Goal: Task Accomplishment & Management: Manage account settings

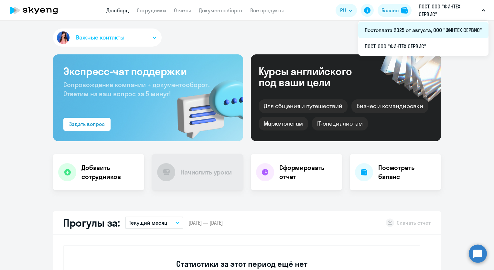
click at [429, 32] on li "Постоплата 2025 от августа, ООО "ФИНТЕХ СЕРВИС"" at bounding box center [423, 30] width 130 height 16
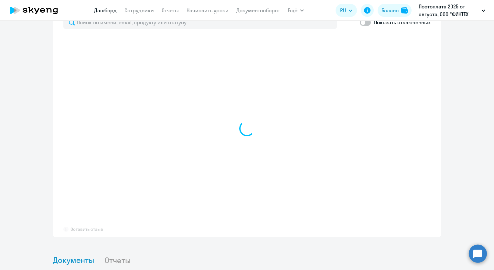
scroll to position [453, 0]
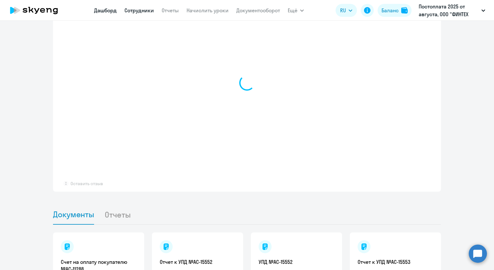
click at [147, 10] on link "Сотрудники" at bounding box center [139, 10] width 29 height 6
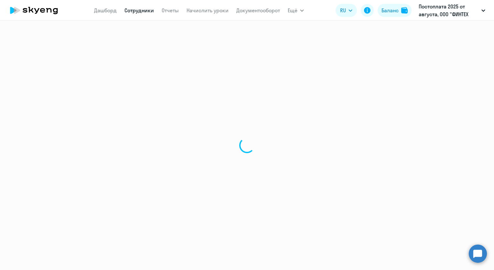
select select "30"
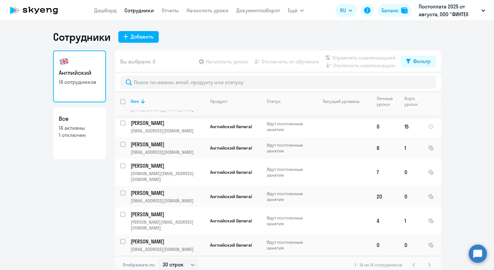
scroll to position [129, 0]
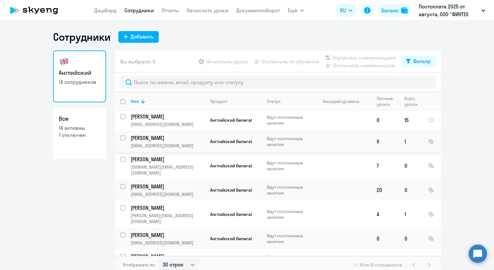
click at [285, 141] on p "Идут постоянные занятия" at bounding box center [289, 142] width 44 height 12
select select "english"
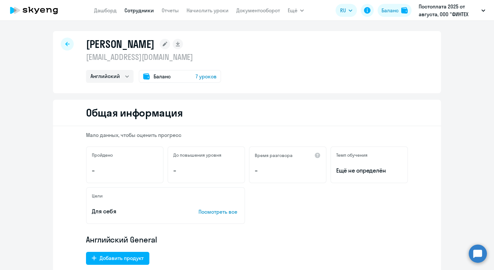
click at [41, 10] on icon at bounding box center [42, 10] width 5 height 5
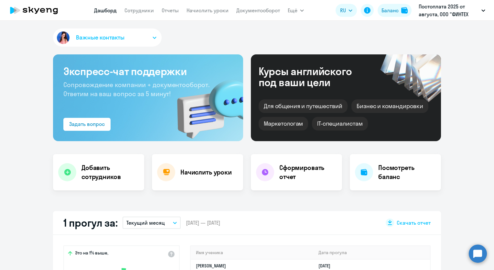
select select "30"
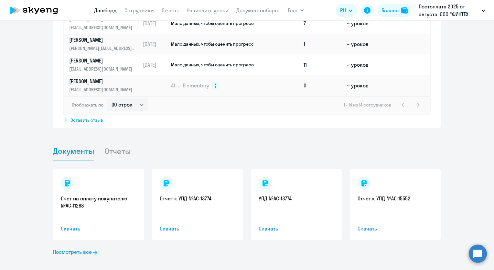
scroll to position [532, 0]
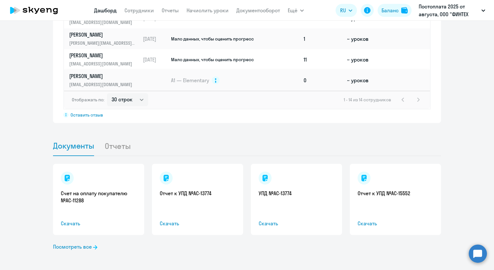
click at [256, 82] on td "A1 — Elementary" at bounding box center [235, 80] width 131 height 21
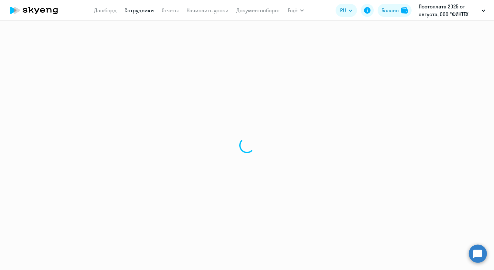
select select "english"
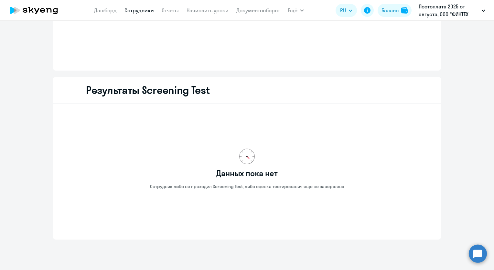
scroll to position [824, 0]
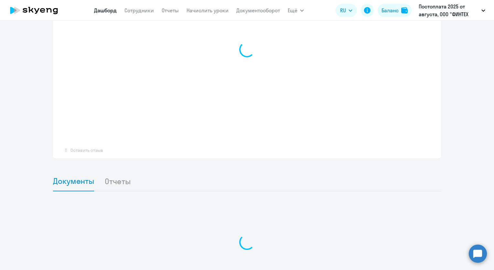
select select "30"
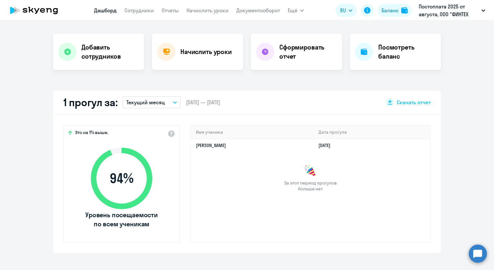
scroll to position [47, 0]
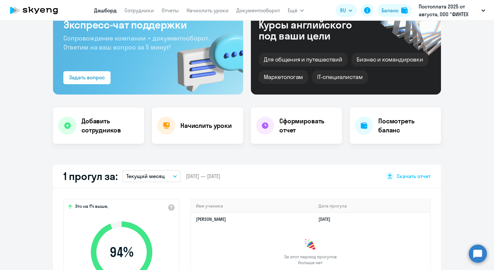
click at [147, 6] on nav "[PERSON_NAME] Отчеты Начислить уроки Документооборот" at bounding box center [187, 10] width 186 height 13
click at [146, 10] on link "Сотрудники" at bounding box center [139, 10] width 29 height 6
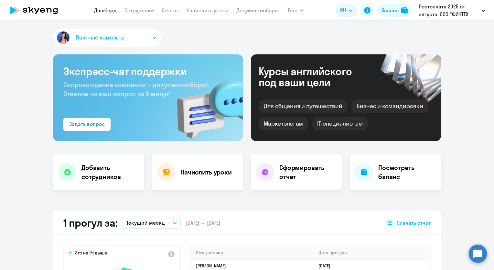
select select "30"
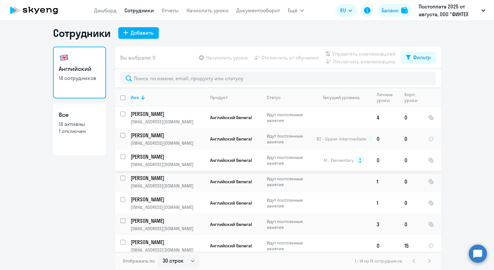
click at [120, 156] on input "select row 6636349" at bounding box center [126, 160] width 13 height 13
checkbox input "true"
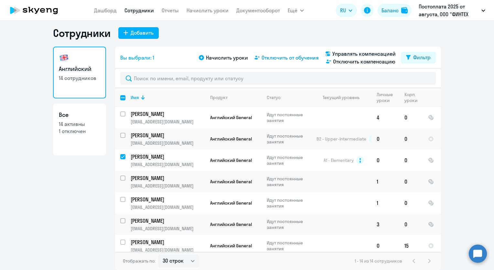
click at [282, 60] on span "Отключить от обучения" at bounding box center [290, 58] width 57 height 8
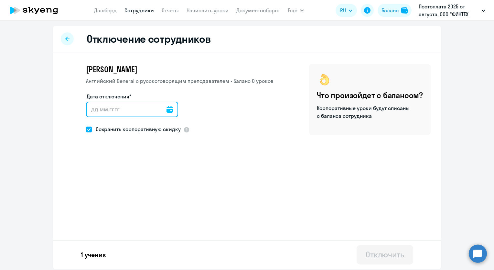
click at [105, 105] on input "Дата отключения*" at bounding box center [132, 110] width 92 height 16
click at [164, 110] on div at bounding box center [132, 110] width 92 height 16
click at [167, 110] on icon at bounding box center [170, 109] width 6 height 6
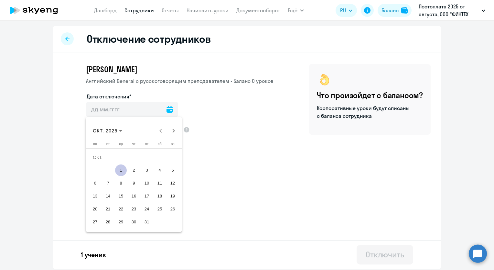
click at [147, 224] on span "31" at bounding box center [147, 222] width 12 height 12
type input "[DATE]"
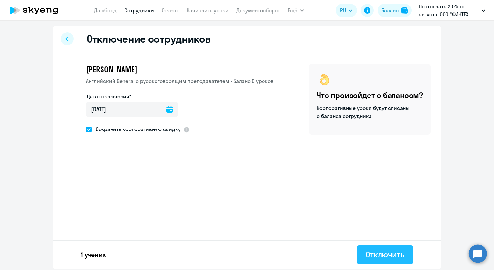
click at [396, 254] on div "Отключить" at bounding box center [385, 254] width 38 height 10
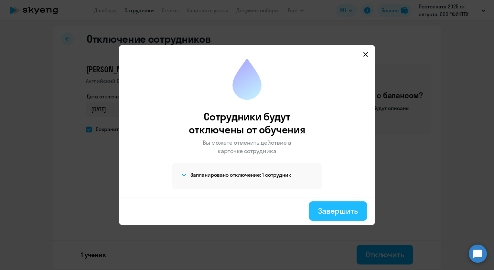
click at [345, 207] on div "Завершить" at bounding box center [338, 210] width 40 height 10
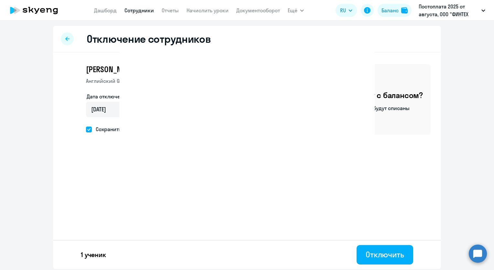
select select "30"
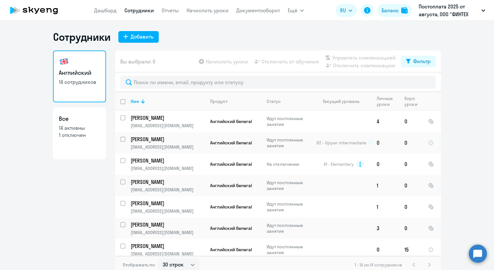
click at [49, 8] on icon at bounding box center [33, 10] width 57 height 16
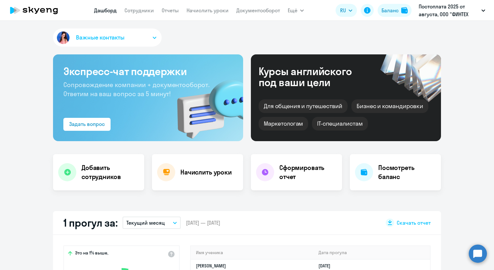
select select "30"
